Goal: Task Accomplishment & Management: Complete application form

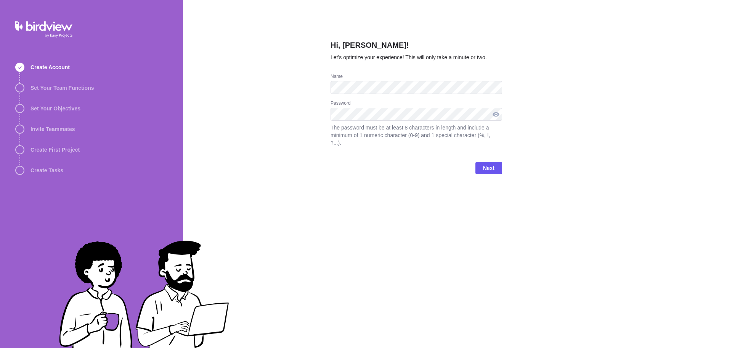
click at [495, 115] on div at bounding box center [496, 114] width 12 height 13
click at [494, 114] on div at bounding box center [496, 114] width 12 height 13
click at [496, 113] on div at bounding box center [496, 114] width 12 height 13
click at [488, 163] on span "Next" at bounding box center [488, 167] width 11 height 9
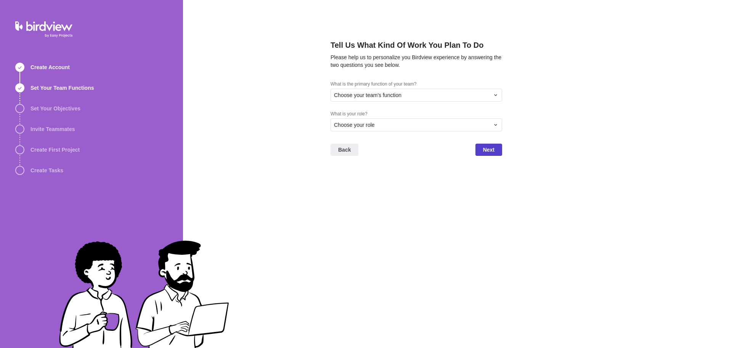
click at [496, 149] on span "Next" at bounding box center [489, 149] width 27 height 12
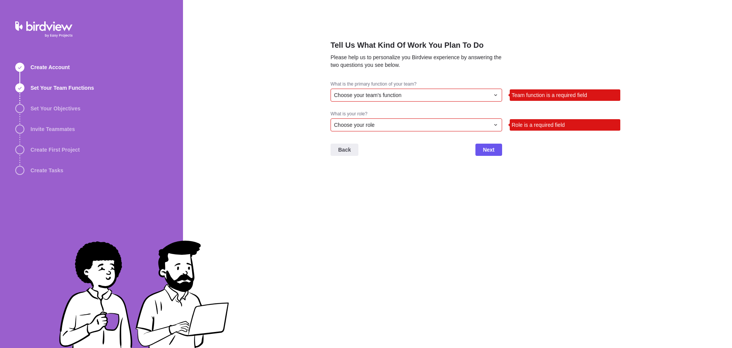
click at [428, 93] on div "Choose your team's function" at bounding box center [412, 95] width 156 height 8
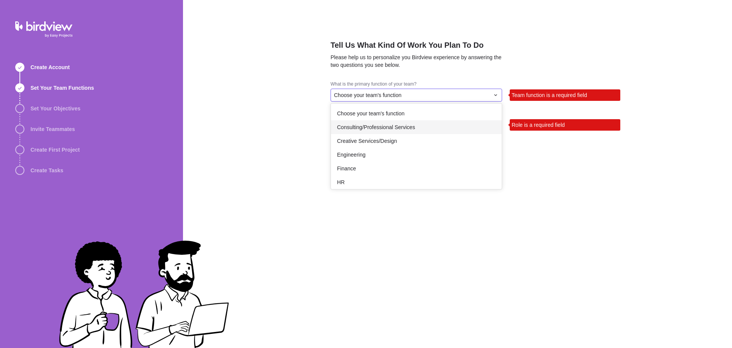
click at [378, 126] on span "Consulting/Professional Services" at bounding box center [376, 127] width 78 height 8
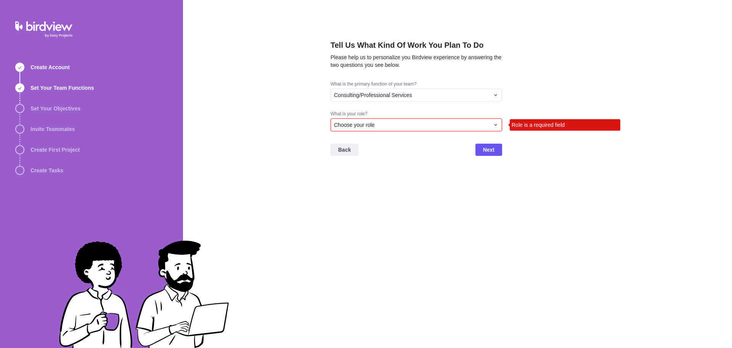
click at [378, 126] on div "Choose your role" at bounding box center [412, 125] width 156 height 8
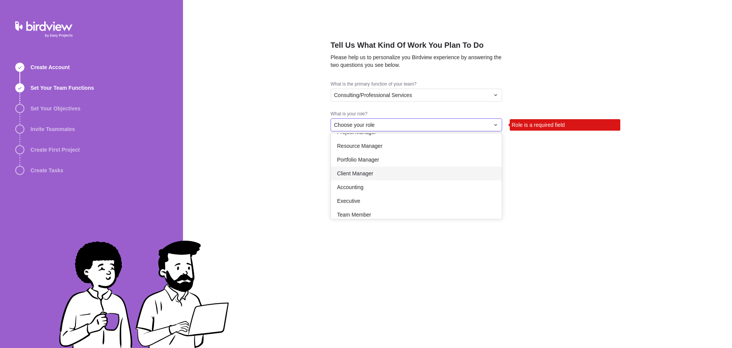
scroll to position [38, 0]
click at [422, 163] on div "Client Manager" at bounding box center [416, 160] width 171 height 14
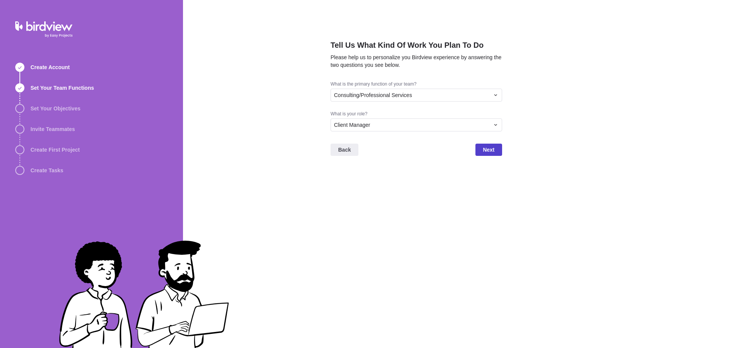
click at [486, 150] on span "Next" at bounding box center [488, 149] width 11 height 9
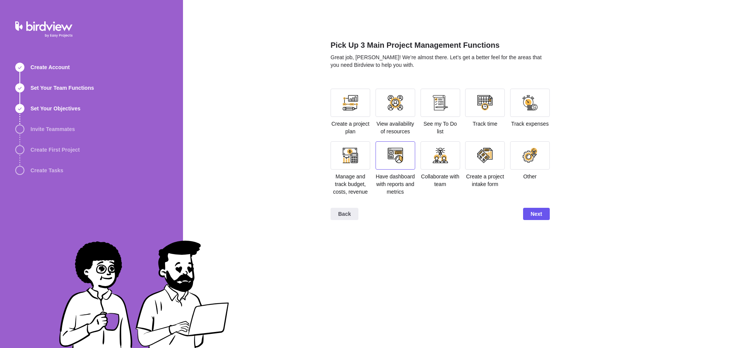
click at [398, 146] on div at bounding box center [396, 155] width 40 height 28
click at [484, 101] on div at bounding box center [485, 102] width 15 height 15
click at [362, 154] on div at bounding box center [351, 155] width 40 height 28
click at [444, 103] on div at bounding box center [440, 102] width 15 height 15
click at [449, 111] on div at bounding box center [441, 103] width 40 height 28
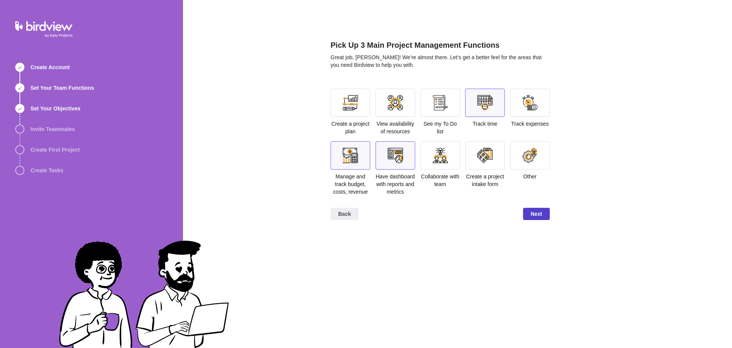
click at [541, 210] on span "Next" at bounding box center [536, 213] width 11 height 9
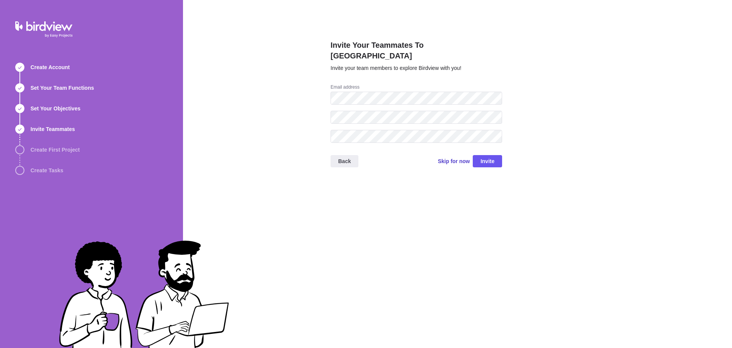
click at [464, 157] on span "Skip for now" at bounding box center [454, 161] width 32 height 8
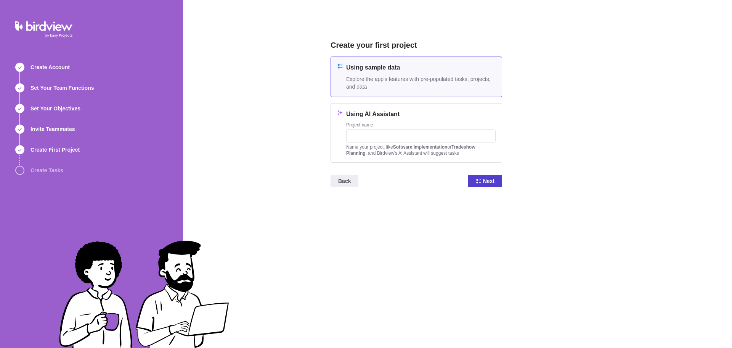
click at [487, 182] on span "Next" at bounding box center [488, 180] width 11 height 9
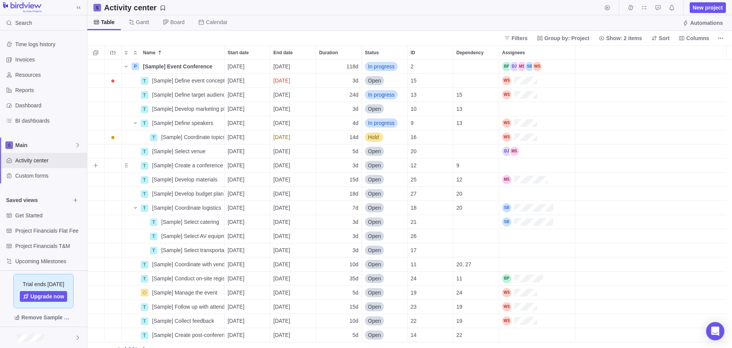
scroll to position [282, 639]
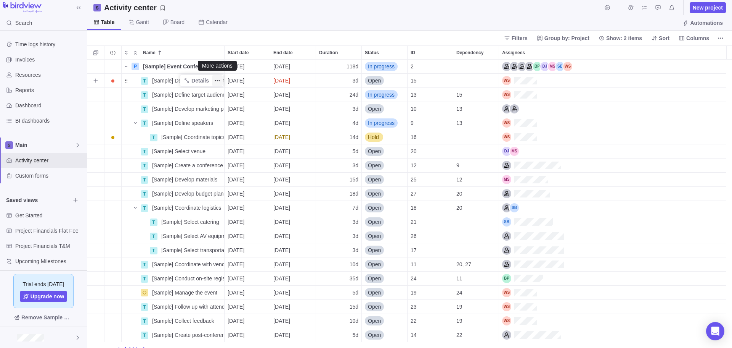
click at [216, 79] on icon "More actions" at bounding box center [217, 80] width 6 height 6
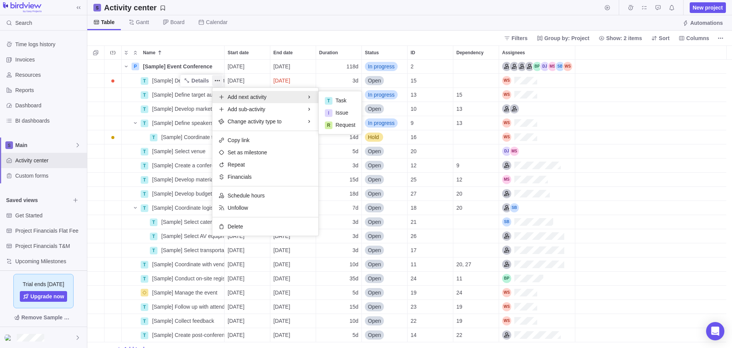
click at [642, 156] on div "P [Sample] Event Conference Details [DATE] [DATE] 118d In progress 2 T [Sample]…" at bounding box center [409, 204] width 645 height 288
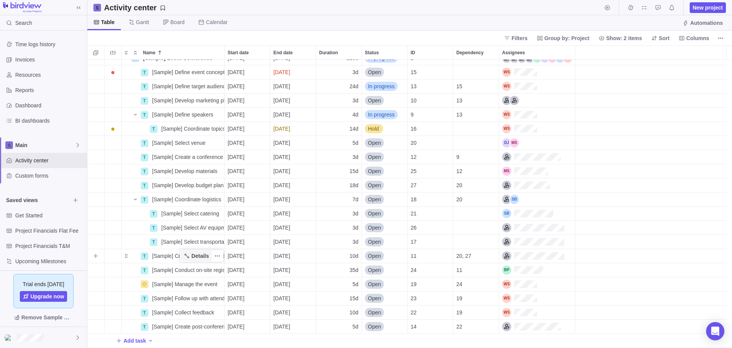
scroll to position [0, 0]
